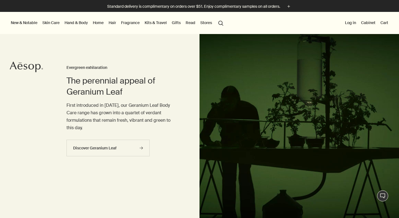
click at [220, 22] on button "search Search" at bounding box center [221, 22] width 10 height 11
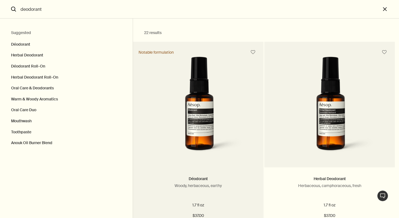
type input "deodorant"
click at [185, 101] on img "Search" at bounding box center [198, 108] width 101 height 102
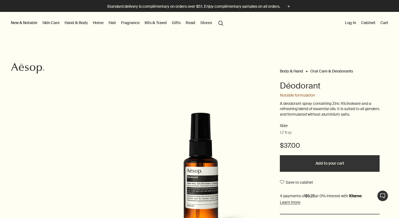
click at [330, 165] on button "Add to your cart" at bounding box center [330, 163] width 100 height 17
click at [221, 23] on button "search Search" at bounding box center [221, 22] width 10 height 11
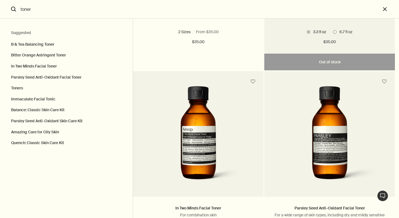
scroll to position [174, 0]
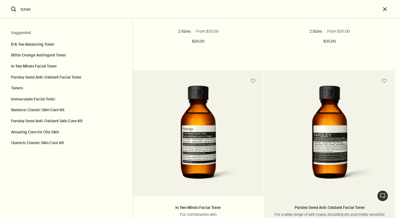
type input "toner"
click at [279, 93] on img "Search" at bounding box center [329, 137] width 101 height 102
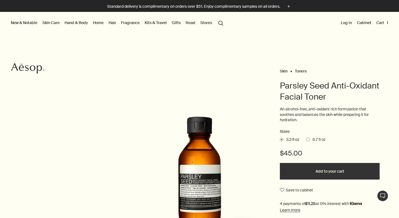
click at [311, 172] on button "Add to your cart" at bounding box center [330, 171] width 100 height 17
click at [222, 24] on button "search Search" at bounding box center [221, 22] width 10 height 11
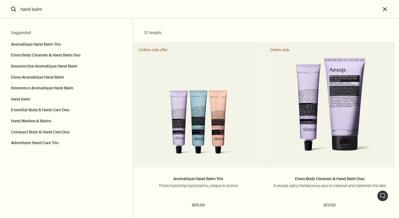
type input "hand balm"
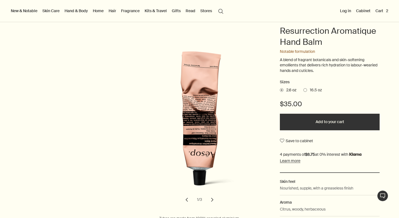
scroll to position [57, 0]
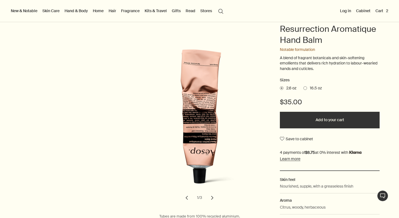
click at [305, 88] on span at bounding box center [305, 88] width 4 height 4
click at [303, 88] on input "16.5 oz" at bounding box center [303, 88] width 0 height 4
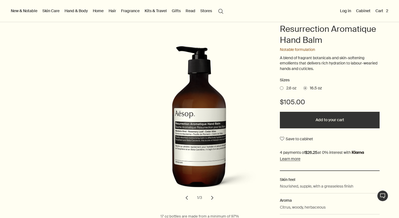
click at [283, 87] on span "2.6 oz" at bounding box center [289, 89] width 13 height 6
click at [280, 87] on input "2.6 oz" at bounding box center [280, 88] width 0 height 4
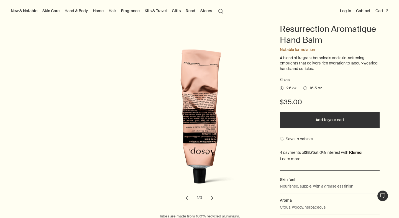
click at [320, 119] on button "Add to your cart" at bounding box center [330, 120] width 100 height 17
click at [386, 13] on button "Cart 3" at bounding box center [381, 10] width 15 height 7
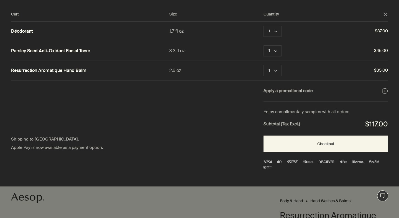
click at [181, 196] on div "Cart" at bounding box center [199, 109] width 399 height 218
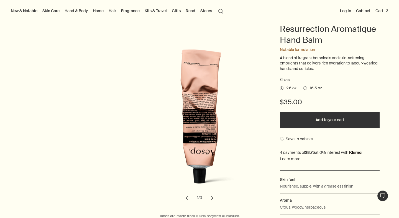
click at [221, 10] on button "search Search" at bounding box center [221, 11] width 10 height 11
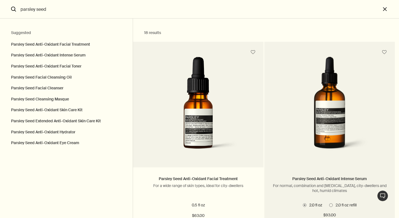
type input "parsley seed"
click at [277, 111] on img "Search" at bounding box center [329, 108] width 105 height 102
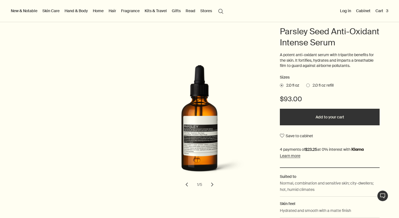
scroll to position [55, 0]
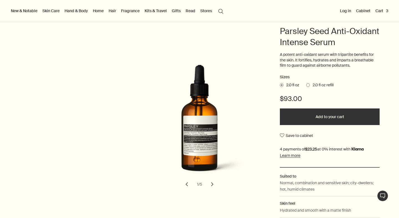
click at [340, 116] on button "Add to your cart" at bounding box center [330, 117] width 100 height 17
click at [220, 6] on button "search Search" at bounding box center [221, 11] width 10 height 11
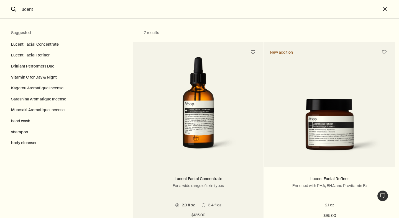
type input "lucent"
click at [174, 111] on img "Search" at bounding box center [198, 108] width 105 height 102
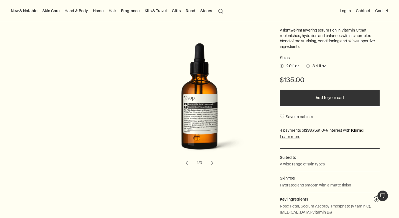
scroll to position [81, 0]
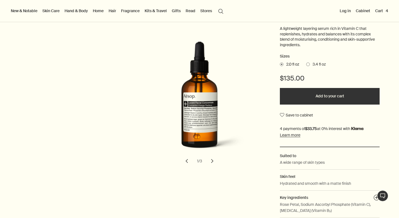
click at [212, 163] on button "chevron" at bounding box center [212, 161] width 12 height 12
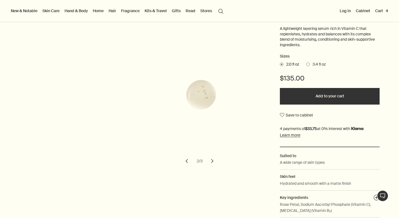
click at [212, 163] on button "chevron" at bounding box center [212, 161] width 12 height 12
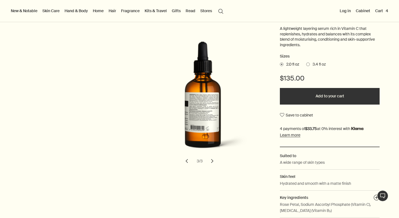
click at [212, 163] on button "chevron" at bounding box center [212, 161] width 12 height 12
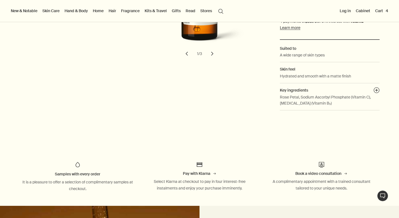
scroll to position [0, 0]
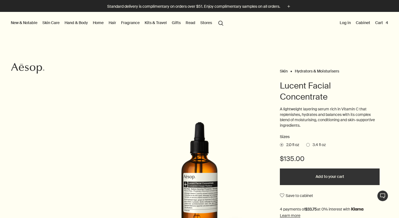
click at [379, 21] on button "Cart 4" at bounding box center [381, 22] width 15 height 7
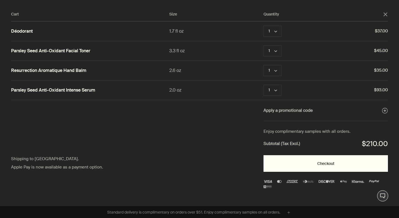
click at [323, 166] on button "Checkout" at bounding box center [325, 163] width 124 height 17
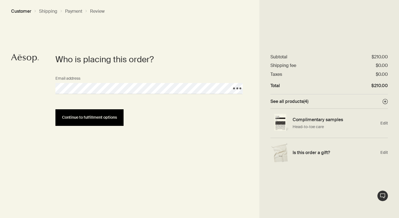
click at [71, 118] on span "Continue to fulfillment options" at bounding box center [89, 117] width 55 height 4
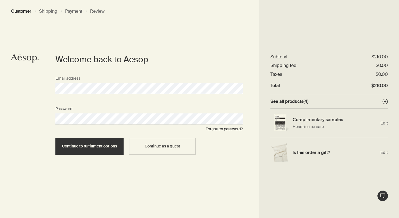
click at [55, 138] on button "Continue to fulfillment options" at bounding box center [89, 146] width 68 height 17
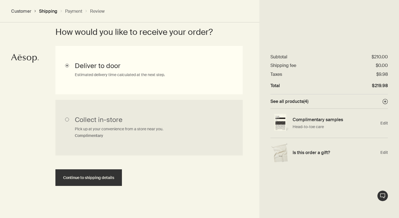
scroll to position [152, 0]
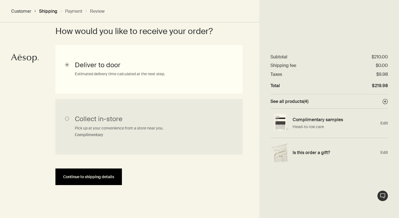
click at [109, 178] on span "Continue to shipping details" at bounding box center [88, 177] width 51 height 4
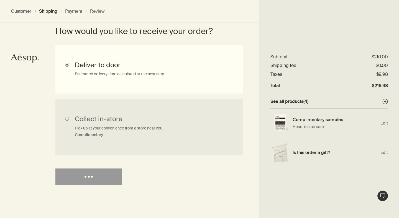
select select "US"
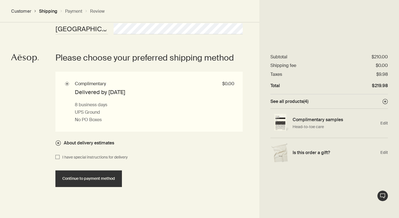
scroll to position [484, 0]
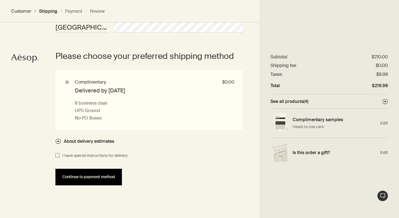
click at [89, 179] on span "Continue to payment method" at bounding box center [88, 177] width 53 height 4
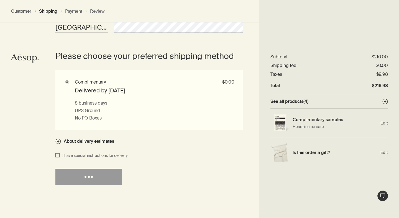
select select "US"
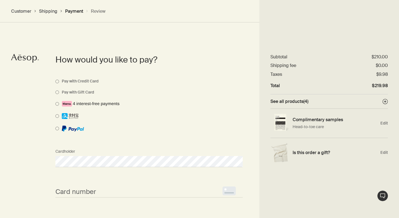
scroll to position [393, 0]
select select "US"
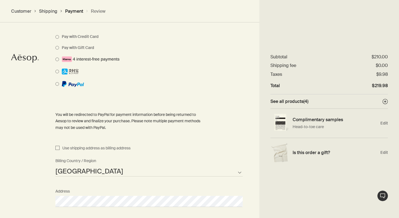
scroll to position [444, 0]
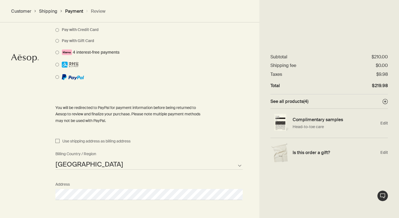
click at [58, 137] on p "You will be redirected to PayPal for payment information before being returned …" at bounding box center [130, 122] width 150 height 34
click at [58, 140] on input "Use shipping address as billing address" at bounding box center [57, 141] width 4 height 7
checkbox input "true"
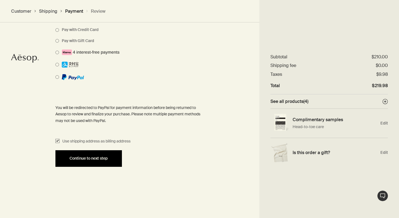
click at [99, 161] on button "Continue to next step" at bounding box center [88, 158] width 66 height 17
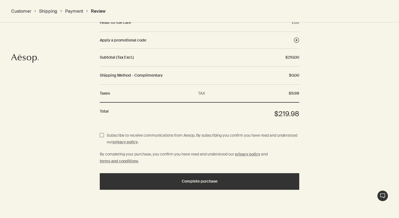
scroll to position [686, 0]
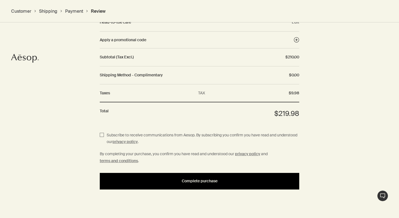
click at [187, 180] on span "Complete purchase" at bounding box center [200, 181] width 36 height 4
